Goal: Download file/media

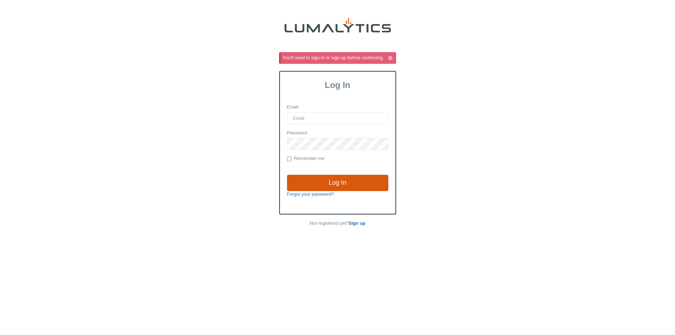
type input "cdeklein@valleytruckparts.com"
click at [310, 185] on input "Log In" at bounding box center [337, 183] width 101 height 16
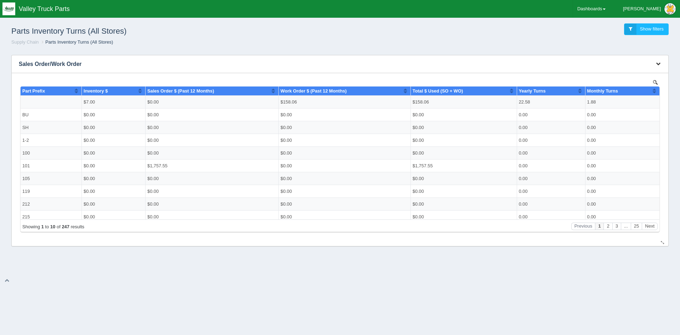
click at [659, 66] on icon "button" at bounding box center [658, 63] width 5 height 5
click at [634, 74] on link "Download CSV" at bounding box center [635, 74] width 57 height 10
